Goal: Task Accomplishment & Management: Use online tool/utility

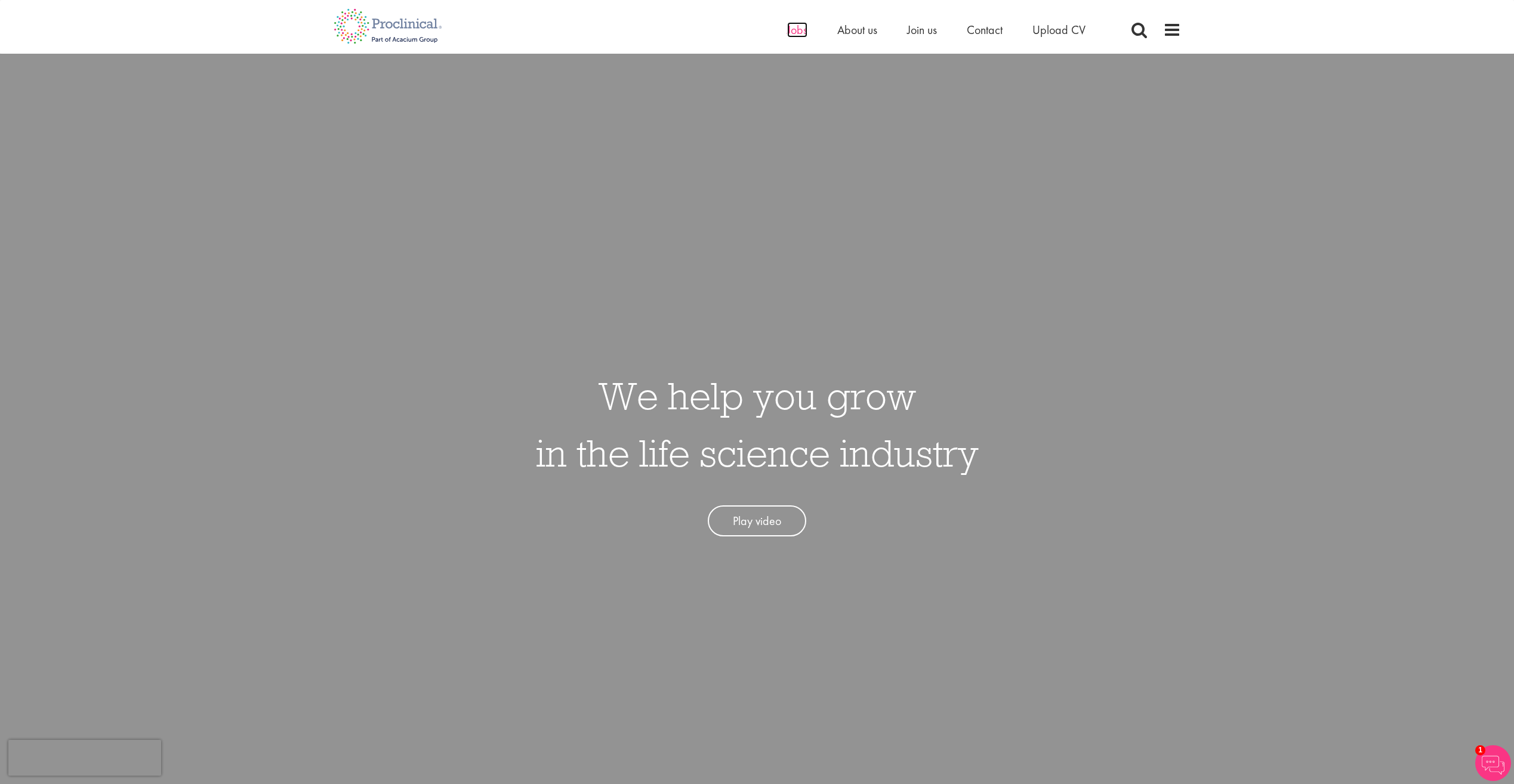
click at [800, 32] on span "Jobs" at bounding box center [798, 30] width 21 height 16
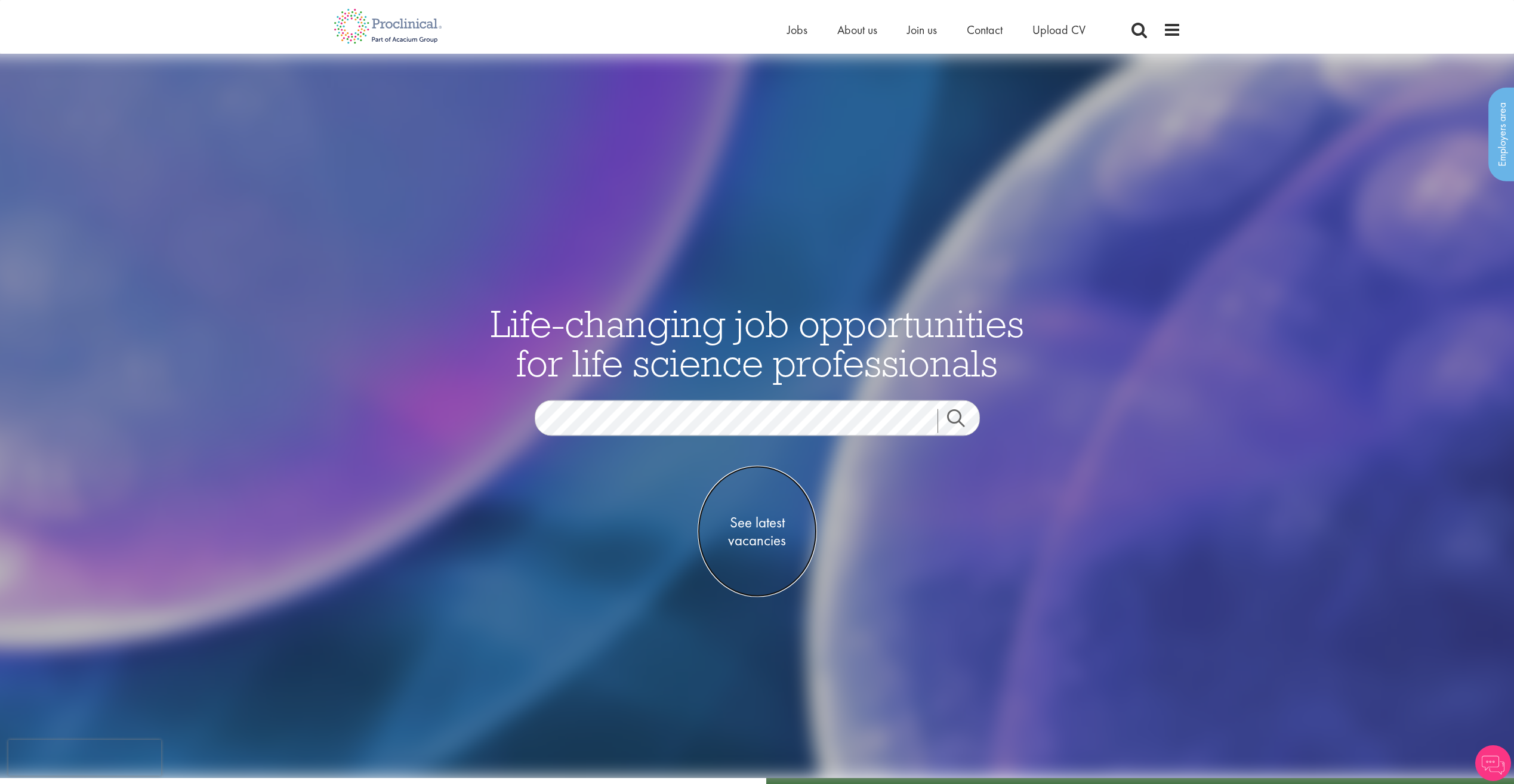
click at [757, 531] on span "See latest vacancies" at bounding box center [757, 531] width 119 height 35
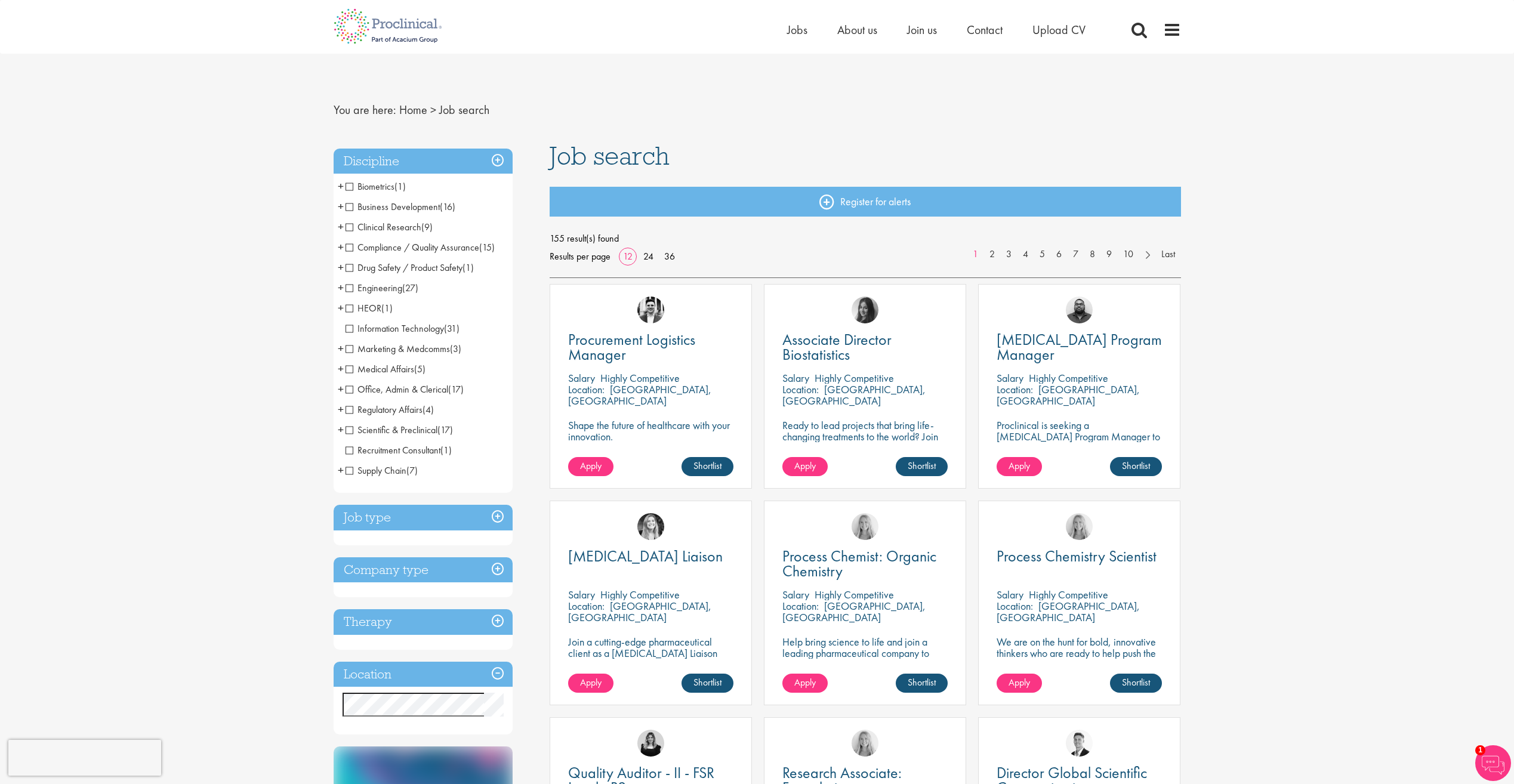
click at [350, 470] on span "Supply Chain" at bounding box center [376, 471] width 61 height 13
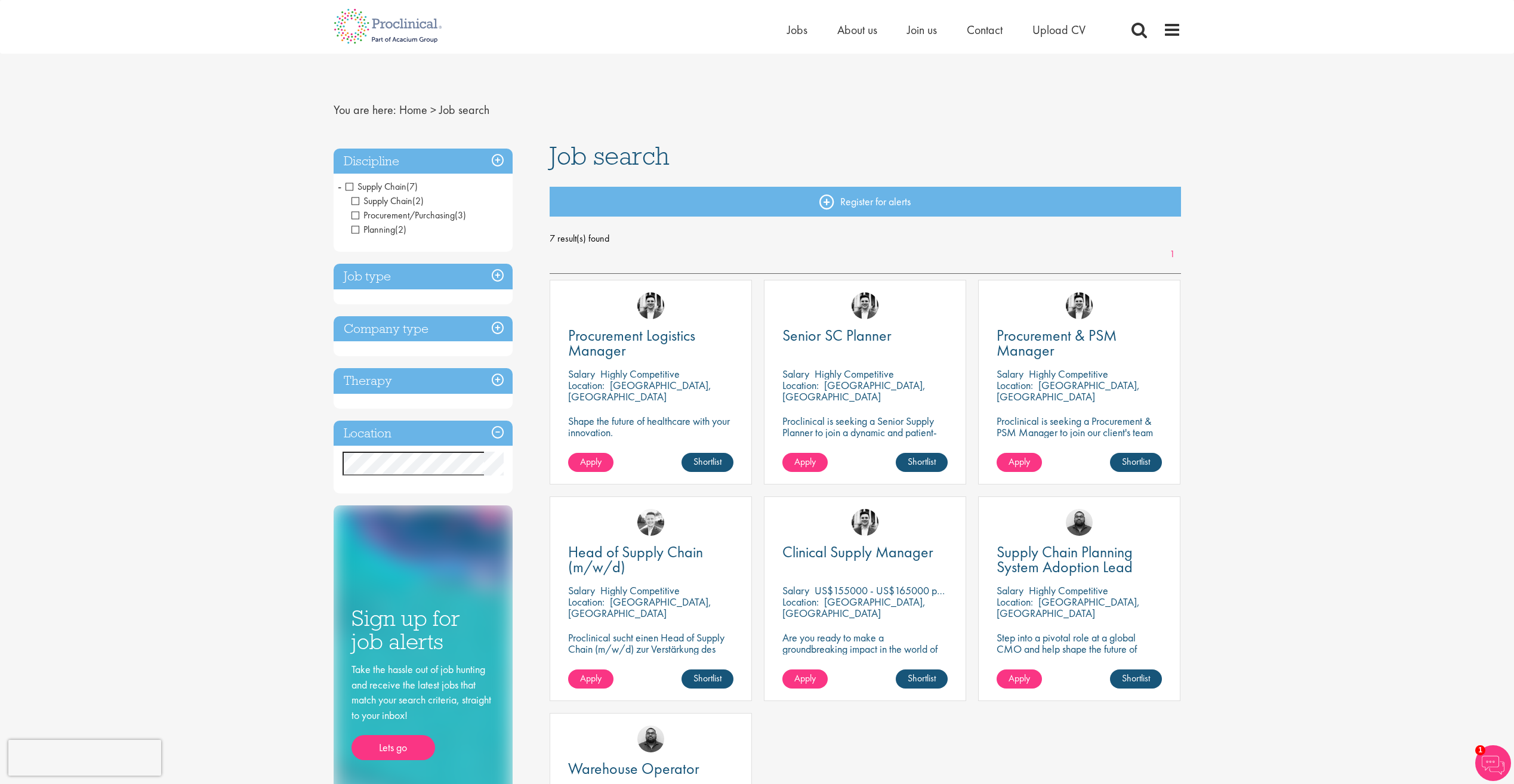
click at [496, 280] on h3 "Job type" at bounding box center [423, 276] width 179 height 26
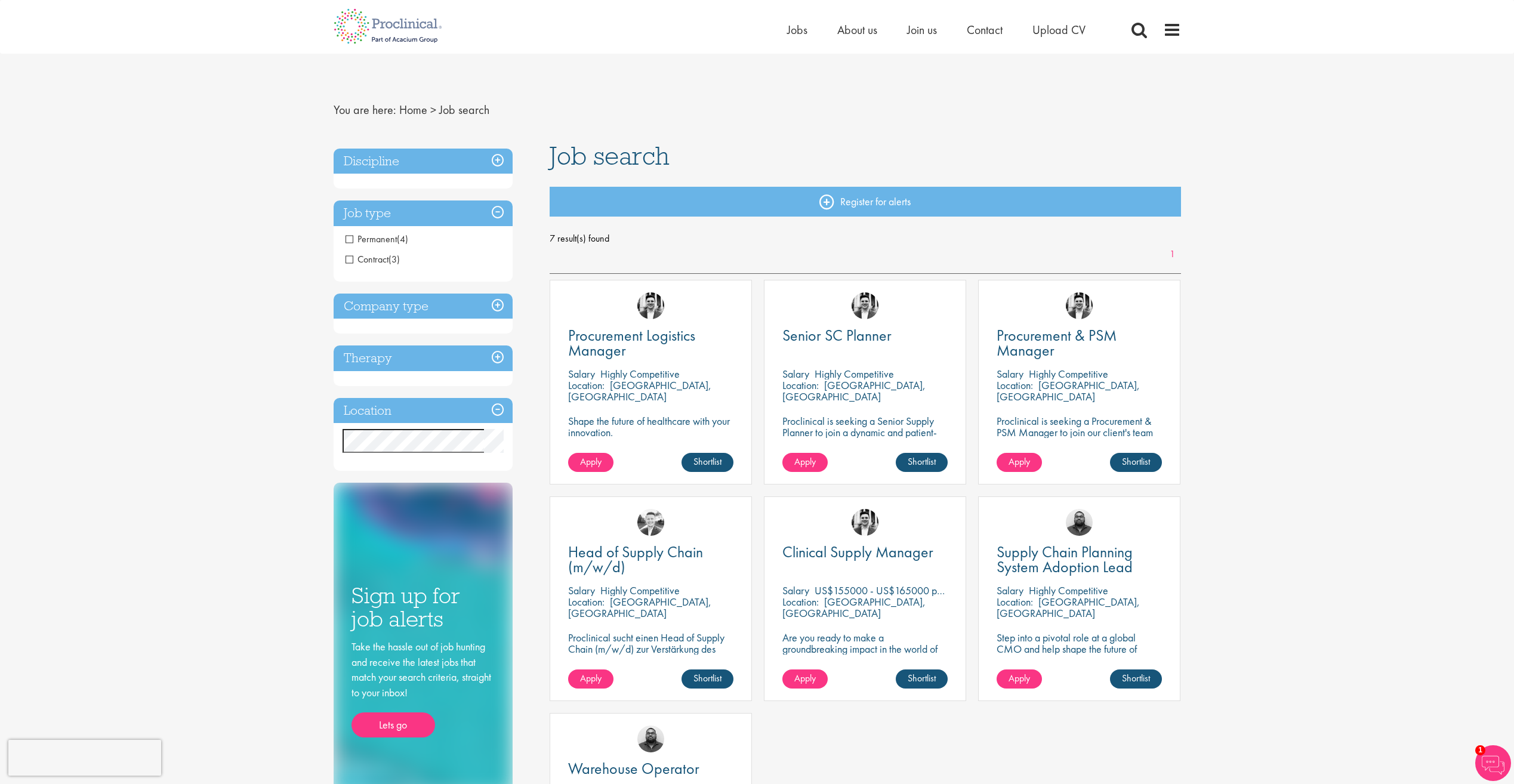
click at [368, 263] on span "Contract" at bounding box center [367, 259] width 43 height 13
